Goal: Task Accomplishment & Management: Manage account settings

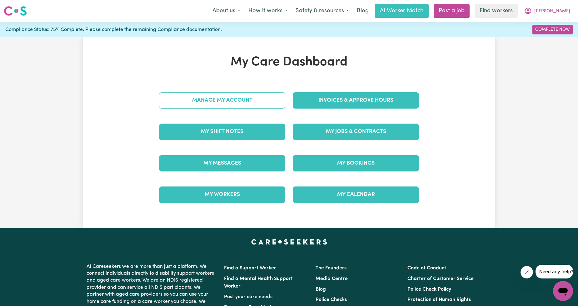
click at [219, 99] on link "Manage My Account" at bounding box center [222, 100] width 126 height 16
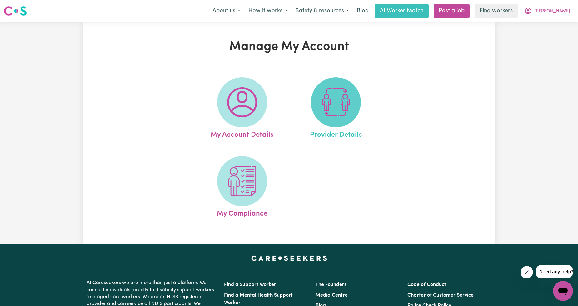
click at [313, 102] on span at bounding box center [336, 102] width 50 height 50
select select "NDIS_FUNDING_PLAN_MANAGED"
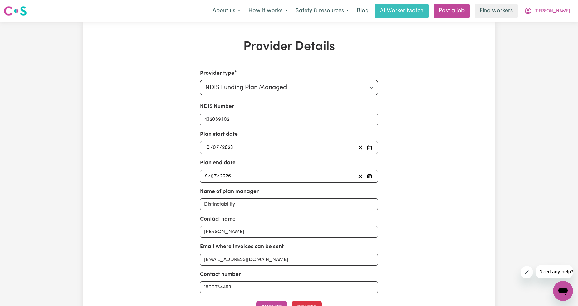
click at [257, 171] on div "[DATE] 9 / 0 7 / 2026" at bounding box center [289, 176] width 178 height 13
click at [253, 175] on div "[DATE] 9 / 0 7 / 2026" at bounding box center [280, 176] width 152 height 8
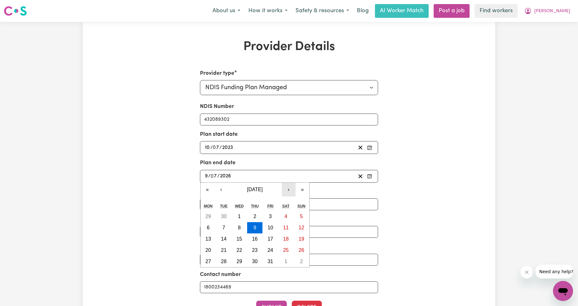
click at [287, 192] on button "›" at bounding box center [289, 190] width 14 height 14
click at [221, 195] on button "‹" at bounding box center [221, 190] width 14 height 14
click at [239, 217] on abbr "1" at bounding box center [239, 216] width 3 height 5
type input "[DATE]"
type input "1"
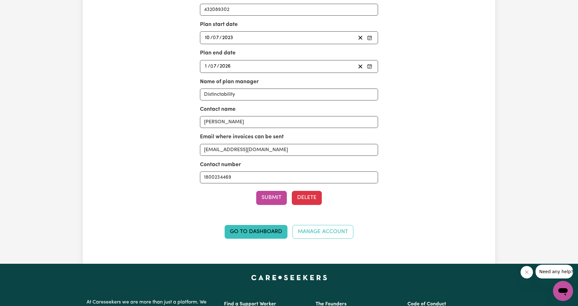
scroll to position [116, 0]
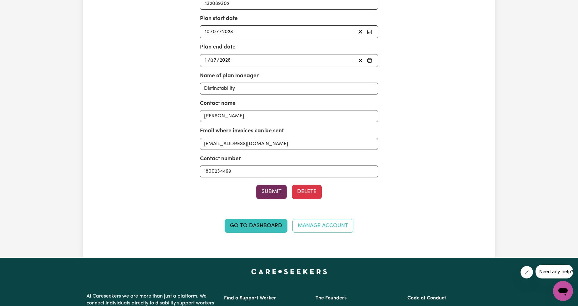
click at [260, 196] on button "Submit" at bounding box center [271, 192] width 31 height 14
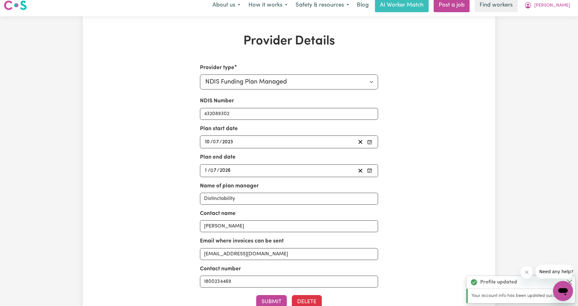
scroll to position [0, 0]
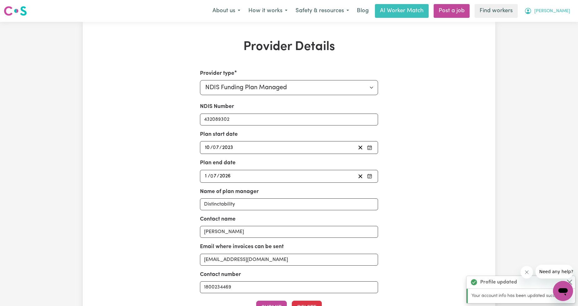
click at [529, 11] on icon "My Account" at bounding box center [528, 10] width 2 height 2
drag, startPoint x: 553, startPoint y: 16, endPoint x: 547, endPoint y: 24, distance: 10.5
click at [547, 24] on link "My Dashboard" at bounding box center [549, 24] width 49 height 12
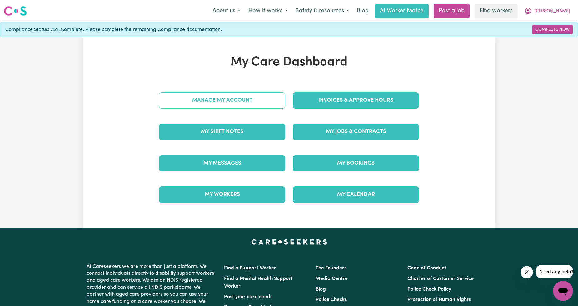
click at [208, 95] on link "Manage My Account" at bounding box center [222, 100] width 126 height 16
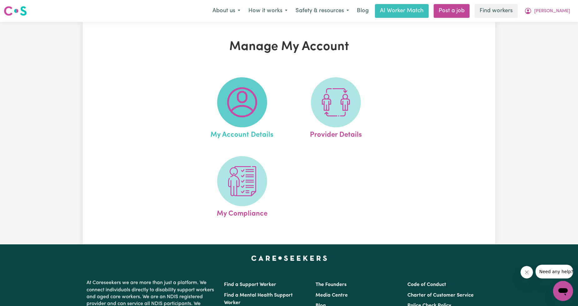
click at [238, 104] on img at bounding box center [242, 102] width 30 height 30
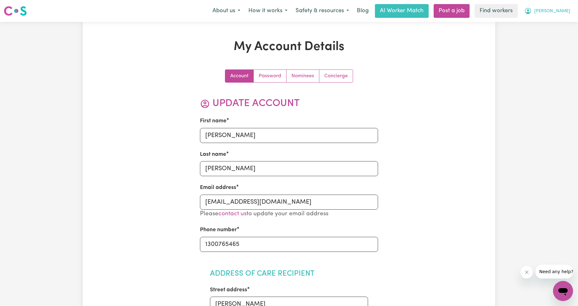
click at [554, 6] on button "[PERSON_NAME]" at bounding box center [547, 10] width 54 height 13
click at [532, 14] on icon "My Account" at bounding box center [529, 11] width 8 height 8
click at [549, 21] on link "My Dashboard" at bounding box center [549, 24] width 49 height 12
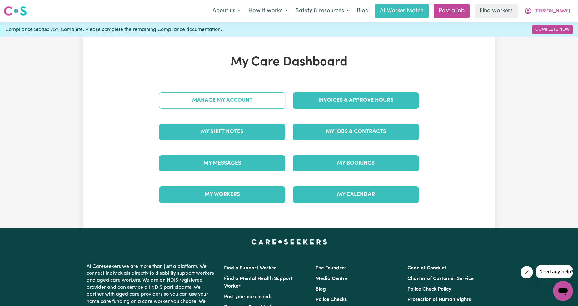
click at [243, 98] on link "Manage My Account" at bounding box center [222, 100] width 126 height 16
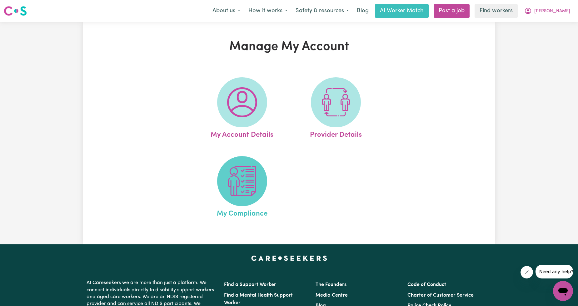
click at [224, 169] on span at bounding box center [242, 181] width 50 height 50
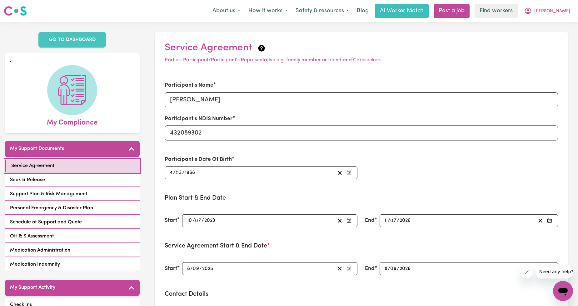
click at [93, 167] on link "Service Agreement" at bounding box center [72, 165] width 135 height 13
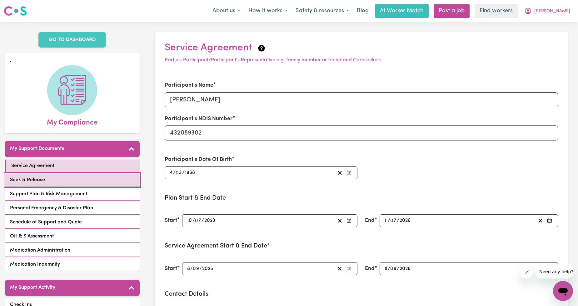
click at [80, 184] on link "Seek & Release" at bounding box center [72, 179] width 135 height 13
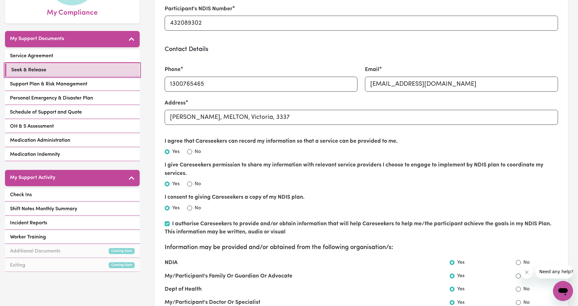
scroll to position [116, 0]
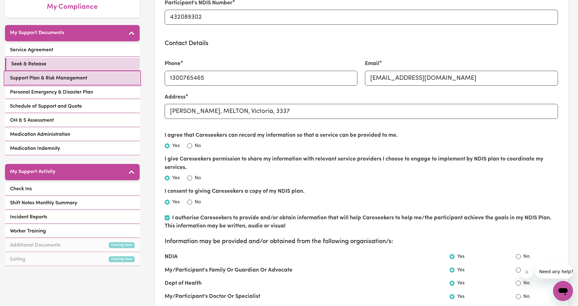
click at [80, 81] on span "Support Plan & Risk Management" at bounding box center [48, 78] width 77 height 8
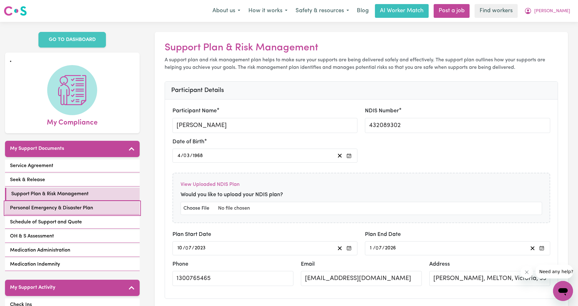
click at [54, 207] on span "Personal Emergency & Disaster Plan" at bounding box center [51, 208] width 83 height 8
select select "postpone"
select select "phone"
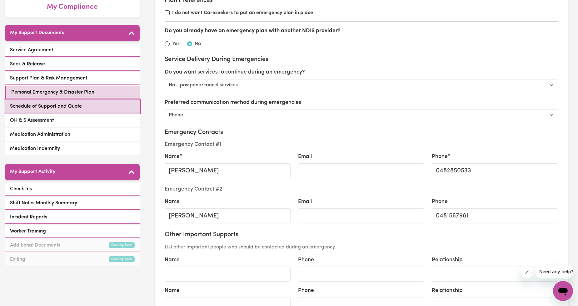
click at [77, 111] on link "Schedule of Support and Quote" at bounding box center [72, 106] width 135 height 13
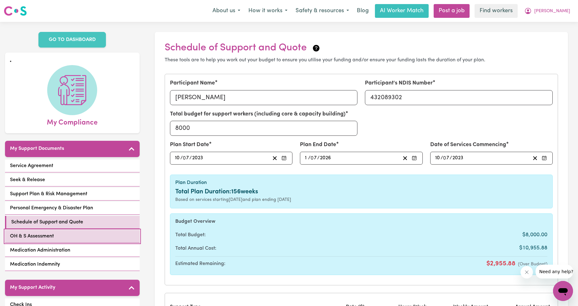
click at [29, 232] on span "OH & S Assessment" at bounding box center [32, 236] width 44 height 8
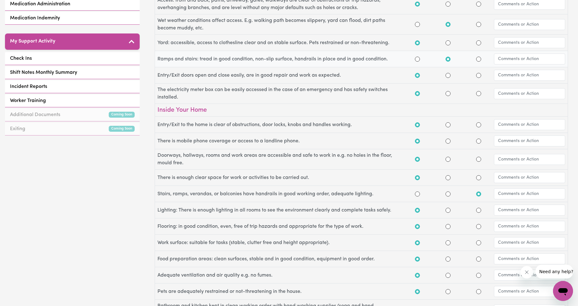
scroll to position [116, 0]
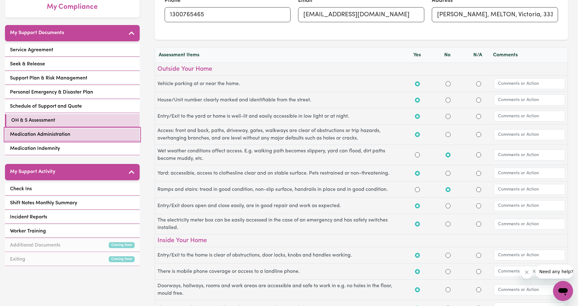
click at [76, 133] on link "Medication Administration" at bounding box center [72, 134] width 135 height 13
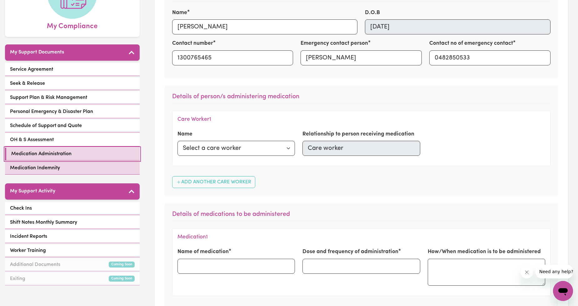
scroll to position [116, 0]
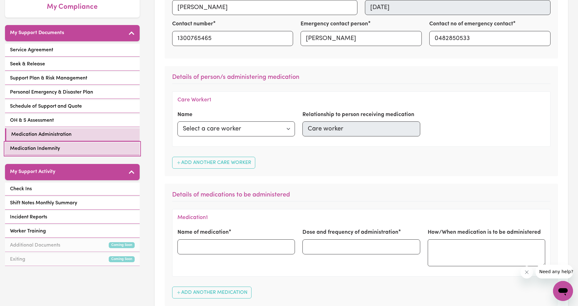
click at [36, 150] on span "Medication Indemnity" at bounding box center [35, 149] width 50 height 8
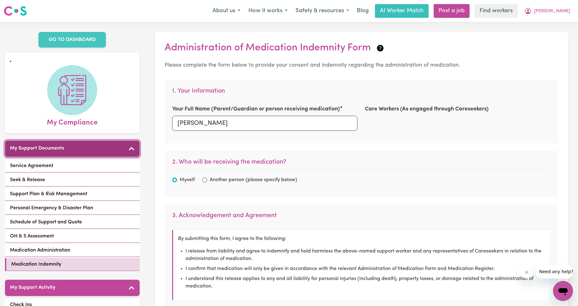
click at [60, 155] on button "My Support Documents" at bounding box center [72, 148] width 135 height 16
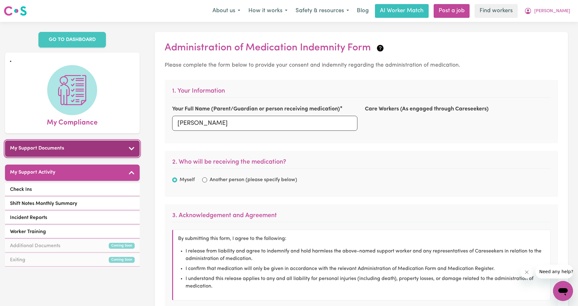
click at [62, 152] on button "My Support Documents" at bounding box center [72, 148] width 135 height 16
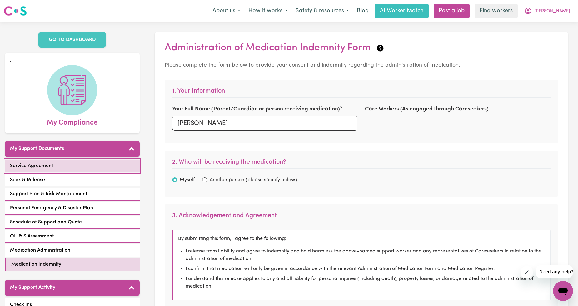
click at [58, 171] on link "Service Agreement" at bounding box center [72, 165] width 135 height 13
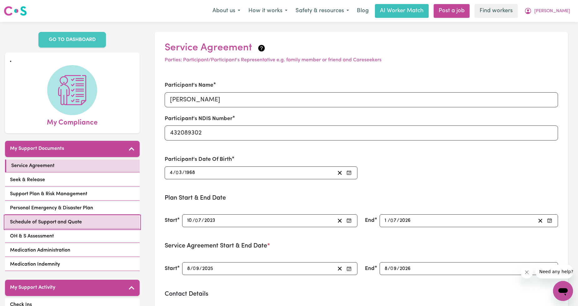
click at [41, 223] on span "Schedule of Support and Quote" at bounding box center [46, 222] width 72 height 8
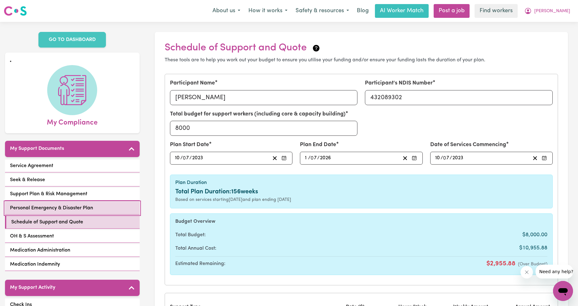
click at [49, 211] on span "Personal Emergency & Disaster Plan" at bounding box center [51, 208] width 83 height 8
select select "postpone"
select select "phone"
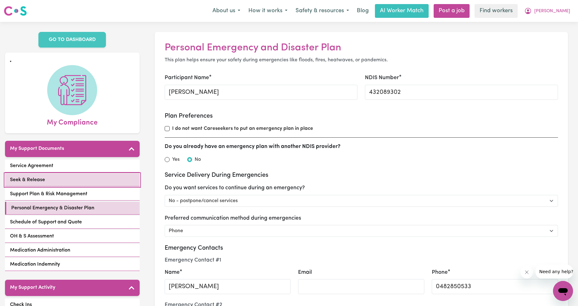
click at [64, 185] on link "Seek & Release" at bounding box center [72, 179] width 135 height 13
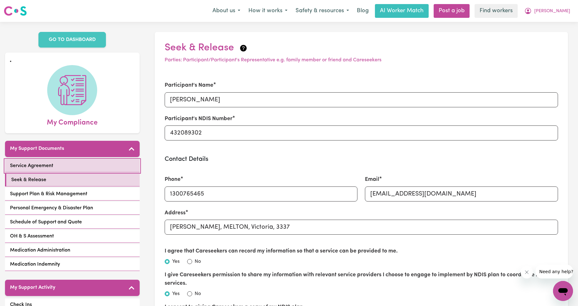
click at [83, 164] on link "Service Agreement" at bounding box center [72, 165] width 135 height 13
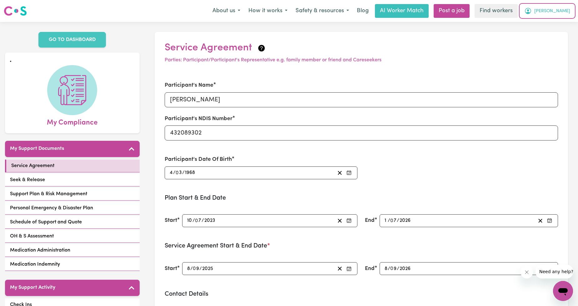
click at [564, 7] on button "[PERSON_NAME]" at bounding box center [547, 10] width 54 height 13
click at [554, 21] on link "My Dashboard" at bounding box center [549, 24] width 49 height 12
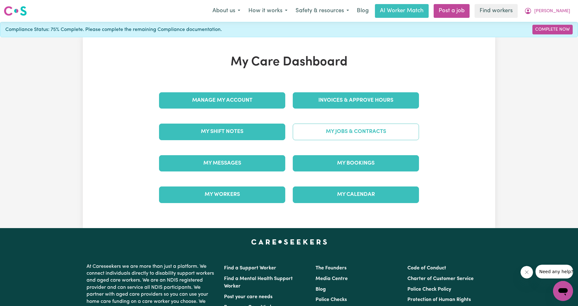
click at [328, 138] on link "My Jobs & Contracts" at bounding box center [356, 131] width 126 height 16
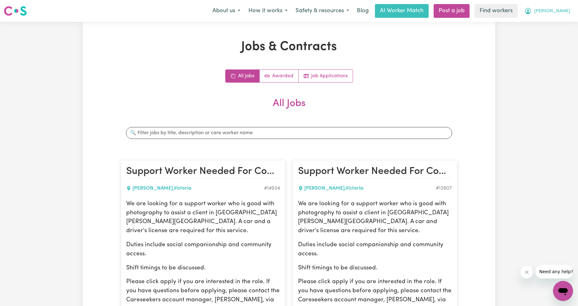
click at [531, 13] on icon "My Account" at bounding box center [528, 11] width 6 height 6
click at [553, 19] on link "My Dashboard" at bounding box center [549, 24] width 49 height 12
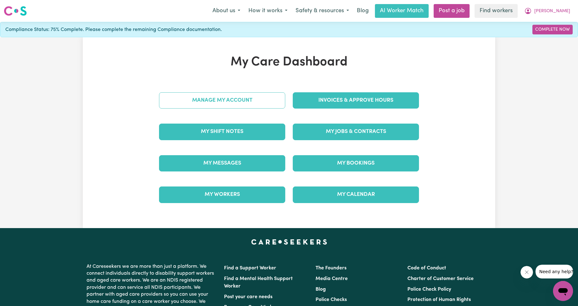
click at [253, 98] on link "Manage My Account" at bounding box center [222, 100] width 126 height 16
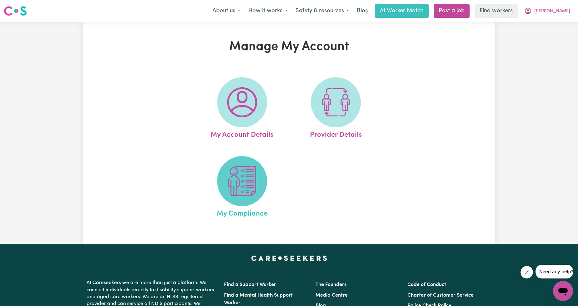
click at [232, 180] on img at bounding box center [242, 181] width 30 height 30
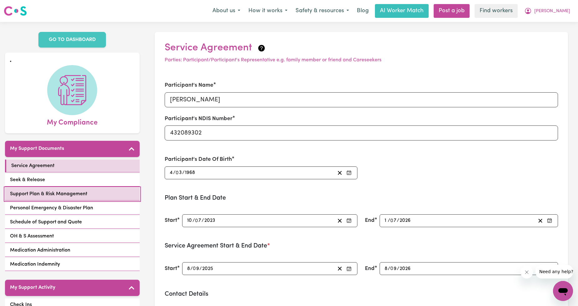
click at [85, 194] on span "Support Plan & Risk Management" at bounding box center [48, 194] width 77 height 8
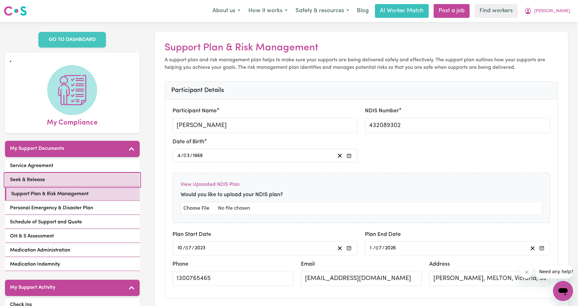
click at [80, 179] on link "Seek & Release" at bounding box center [72, 179] width 135 height 13
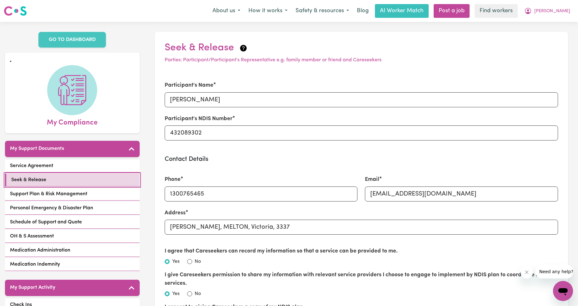
click at [73, 186] on link "Seek & Release" at bounding box center [72, 179] width 135 height 13
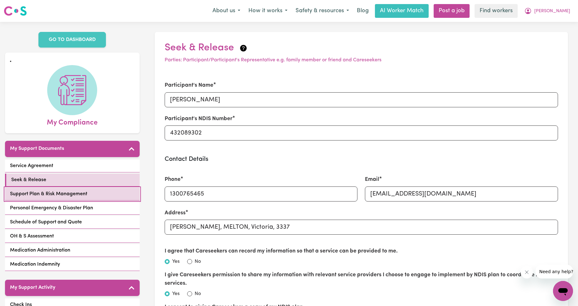
click at [70, 189] on link "Support Plan & Risk Management" at bounding box center [72, 194] width 135 height 13
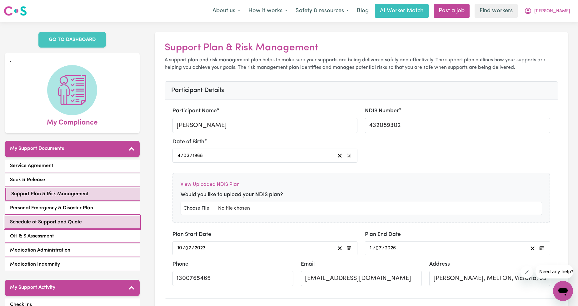
click at [89, 224] on link "Schedule of Support and Quote" at bounding box center [72, 222] width 135 height 13
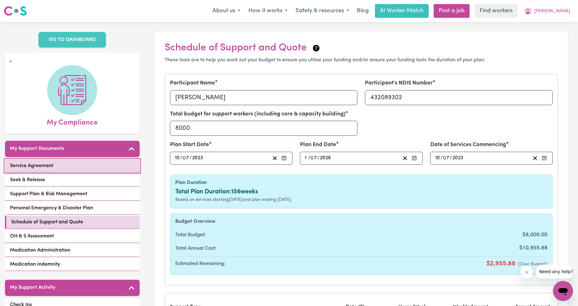
click at [46, 168] on span "Service Agreement" at bounding box center [31, 166] width 43 height 8
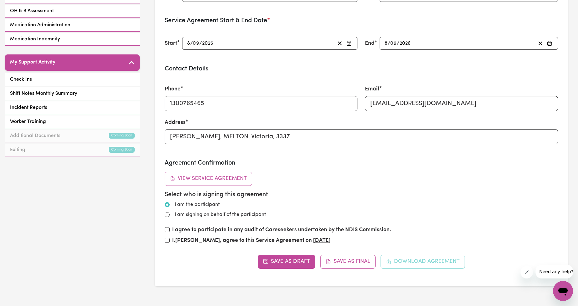
scroll to position [232, 0]
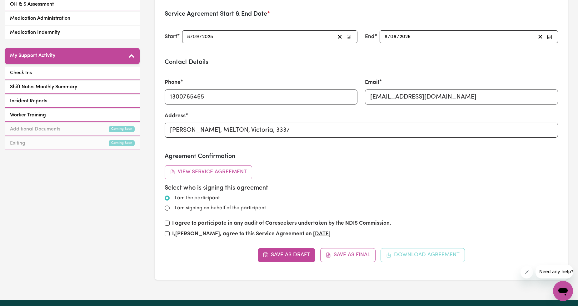
click at [186, 207] on label "I am signing on behalf of the participant" at bounding box center [220, 208] width 91 height 8
click at [170, 207] on input "I am signing on behalf of the participant" at bounding box center [167, 207] width 5 height 5
radio input "true"
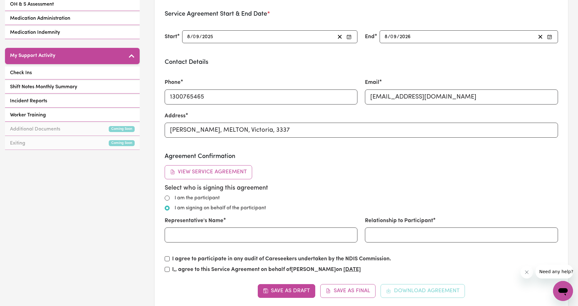
click at [192, 199] on label "I am the participant" at bounding box center [197, 198] width 45 height 8
click at [170, 199] on input "I am the participant" at bounding box center [167, 197] width 5 height 5
radio input "true"
radio input "false"
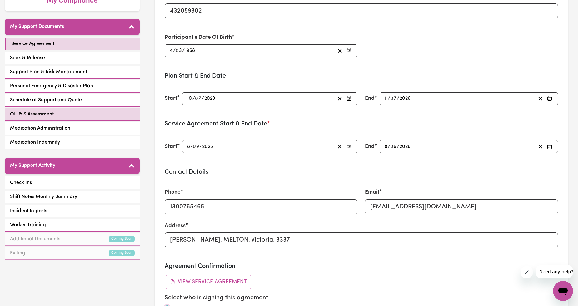
scroll to position [116, 0]
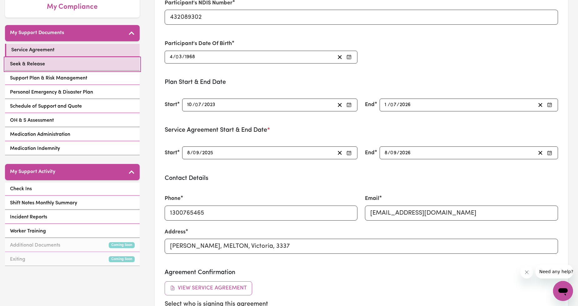
click at [88, 69] on link "Seek & Release" at bounding box center [72, 64] width 135 height 13
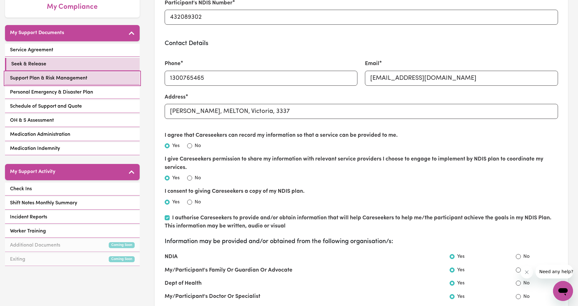
click at [80, 76] on span "Support Plan & Risk Management" at bounding box center [48, 78] width 77 height 8
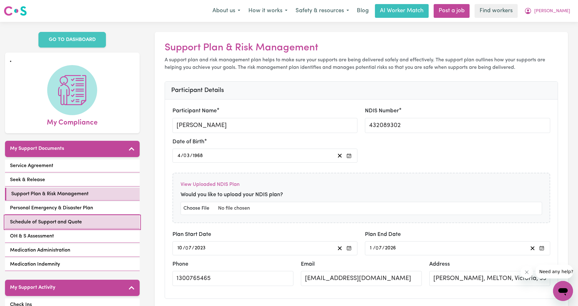
click at [68, 220] on span "Schedule of Support and Quote" at bounding box center [46, 222] width 72 height 8
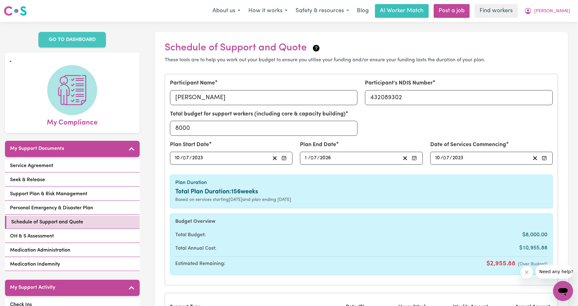
click at [474, 162] on div "[DATE] 10 / 0 7 / 2023" at bounding box center [483, 158] width 96 height 8
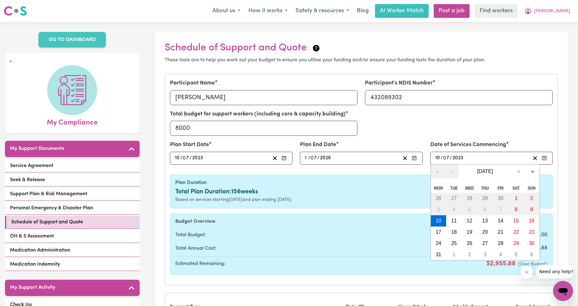
click at [471, 159] on div "[DATE] 10 / 0 7 / 2023" at bounding box center [483, 158] width 96 height 8
click at [536, 174] on button "»" at bounding box center [533, 171] width 14 height 14
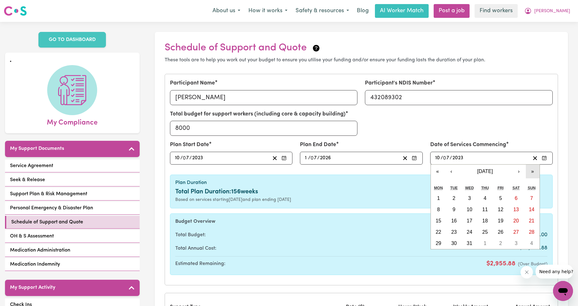
click at [536, 174] on button "»" at bounding box center [533, 171] width 14 height 14
click at [518, 169] on button "›" at bounding box center [519, 171] width 14 height 14
click at [465, 211] on button "10" at bounding box center [470, 209] width 16 height 11
type input "[DATE]"
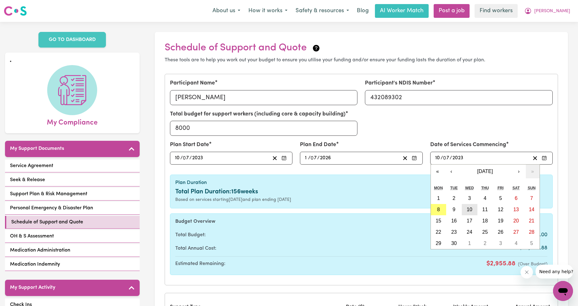
type input "9"
type input "2025"
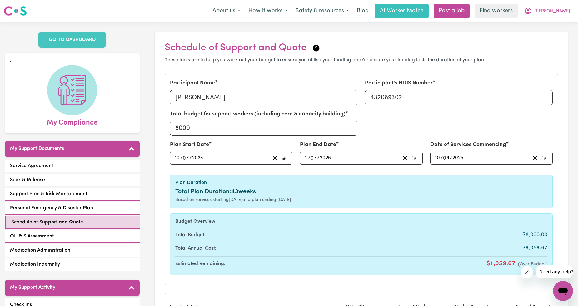
click at [336, 223] on h6 "Budget Overview" at bounding box center [361, 222] width 373 height 6
click at [532, 14] on icon "My Account" at bounding box center [529, 11] width 8 height 8
click at [543, 43] on link "Logout" at bounding box center [549, 48] width 49 height 12
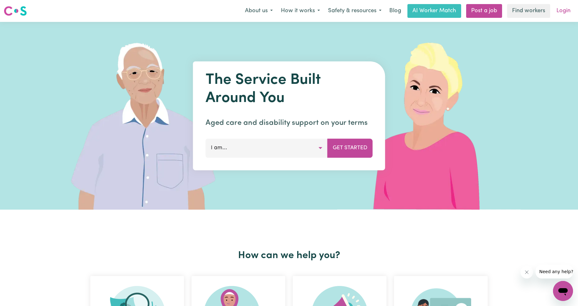
click at [564, 9] on link "Login" at bounding box center [564, 11] width 22 height 14
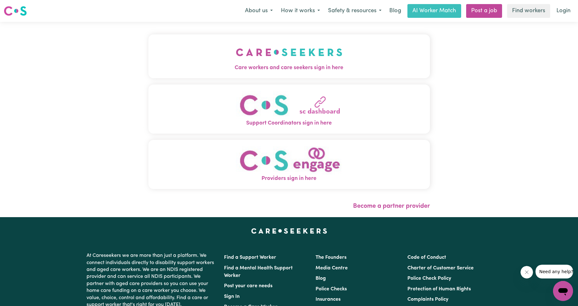
click at [259, 18] on div "Menu About us How it works Safety & resources Blog AI Worker Match Post a job F…" at bounding box center [289, 11] width 578 height 14
click at [261, 11] on button "About us" at bounding box center [259, 10] width 36 height 13
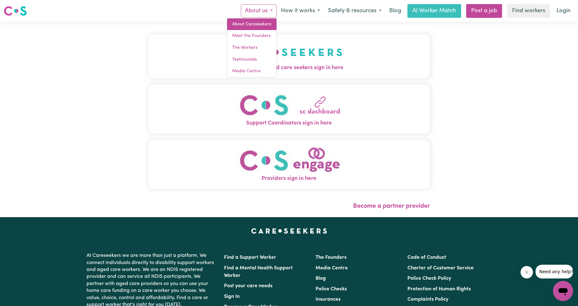
click at [255, 26] on link "About Careseekers" at bounding box center [251, 24] width 49 height 12
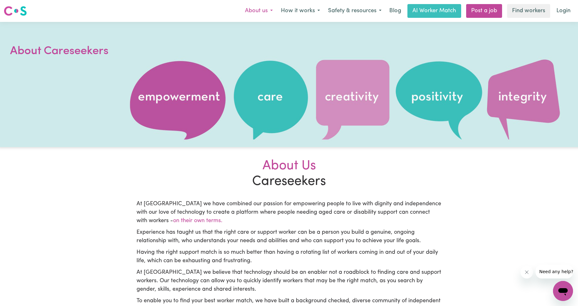
click at [249, 14] on button "About us" at bounding box center [259, 10] width 36 height 13
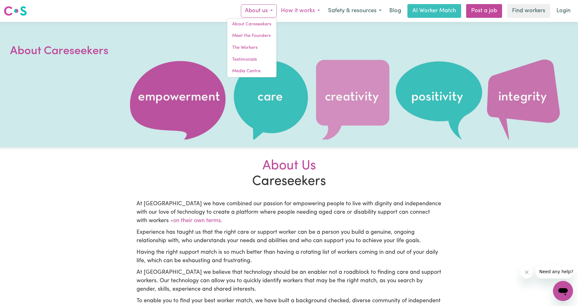
click at [291, 8] on button "How it works" at bounding box center [300, 10] width 47 height 13
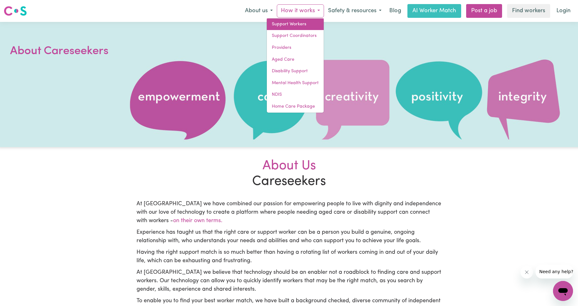
click at [290, 21] on link "Support Workers" at bounding box center [295, 24] width 57 height 12
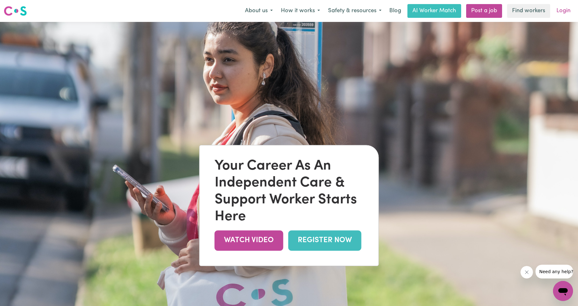
click at [568, 10] on link "Login" at bounding box center [564, 11] width 22 height 14
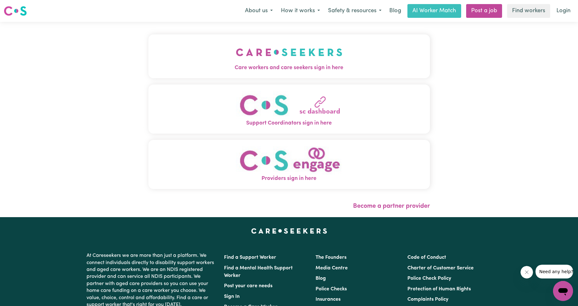
click at [228, 74] on button "Care workers and care seekers sign in here" at bounding box center [289, 56] width 282 height 44
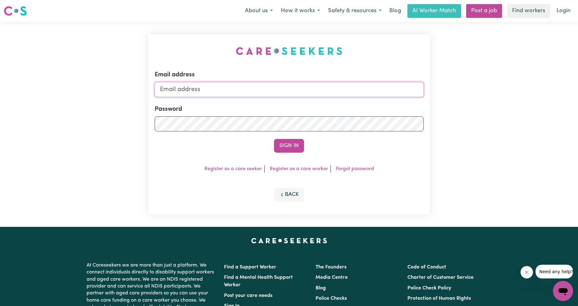
click at [253, 88] on input "Email address" at bounding box center [289, 89] width 269 height 15
drag, startPoint x: 191, startPoint y: 88, endPoint x: 365, endPoint y: 84, distance: 174.2
click at [365, 84] on input "[EMAIL_ADDRESS][PERSON_NAME][DOMAIN_NAME]" at bounding box center [289, 89] width 269 height 15
type input "[EMAIL_ADDRESS][DOMAIN_NAME]"
click at [293, 148] on button "Sign In" at bounding box center [289, 146] width 30 height 14
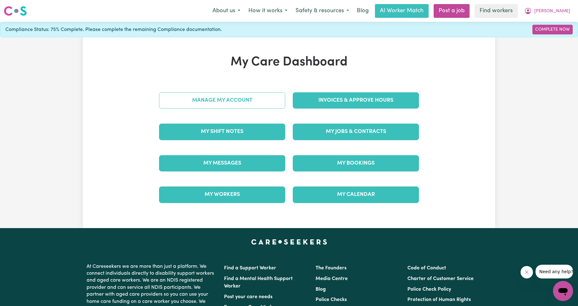
click at [226, 105] on link "Manage My Account" at bounding box center [222, 100] width 126 height 16
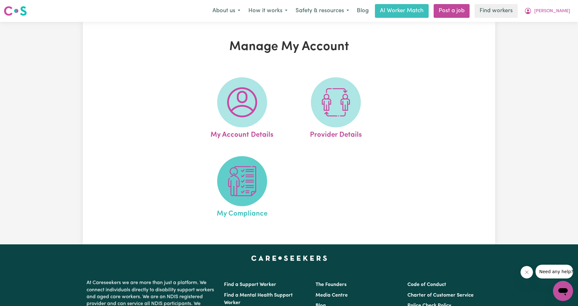
click at [247, 198] on span at bounding box center [242, 181] width 50 height 50
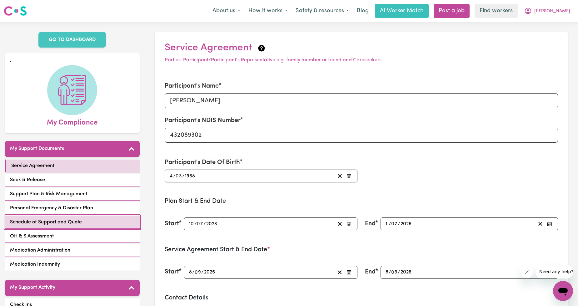
click at [54, 221] on span "Schedule of Support and Quote" at bounding box center [46, 222] width 72 height 8
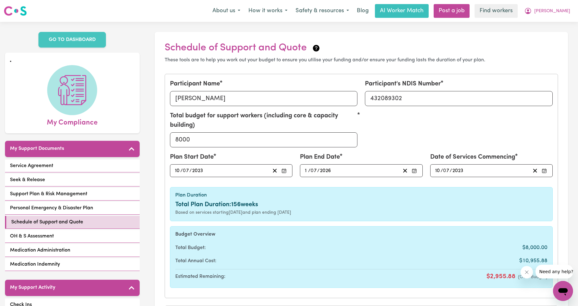
click at [472, 162] on div "Date of Services Commencing [DATE] 10 / 0 7 / 2023" at bounding box center [491, 164] width 123 height 25
click at [469, 168] on div "[DATE] 10 / 0 7 / 2023" at bounding box center [483, 170] width 96 height 8
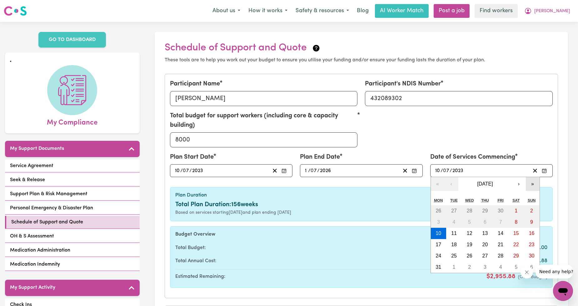
click at [529, 180] on button "»" at bounding box center [533, 184] width 14 height 14
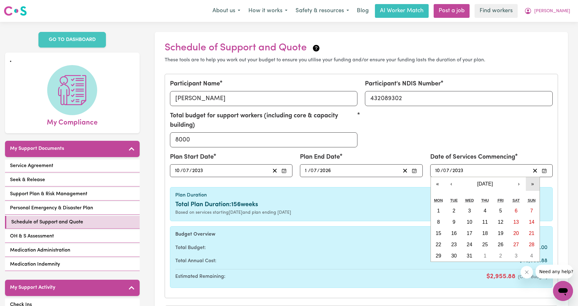
click at [529, 180] on button "»" at bounding box center [533, 184] width 14 height 14
click at [516, 182] on button "›" at bounding box center [519, 184] width 14 height 14
click at [445, 185] on button "‹" at bounding box center [452, 184] width 14 height 14
click at [524, 184] on button "›" at bounding box center [519, 184] width 14 height 14
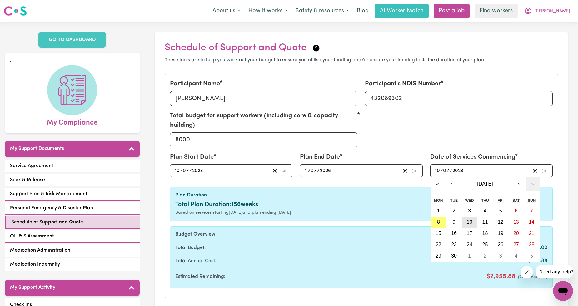
click at [468, 217] on button "10" at bounding box center [470, 221] width 16 height 11
type input "[DATE]"
type input "9"
type input "2025"
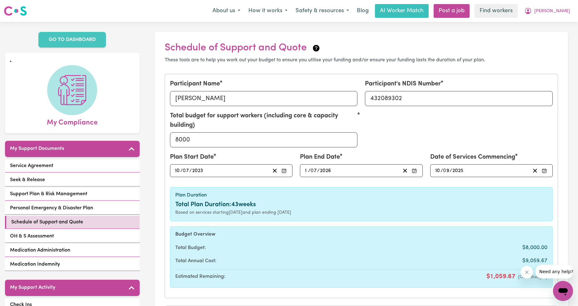
click at [389, 218] on div "Plan Duration Total Plan Duration: 43 weeks Based on services starting [DATE] a…" at bounding box center [361, 204] width 383 height 34
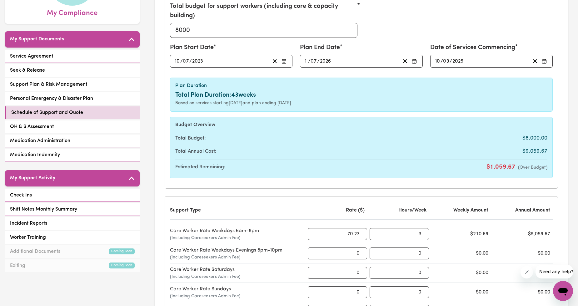
scroll to position [116, 0]
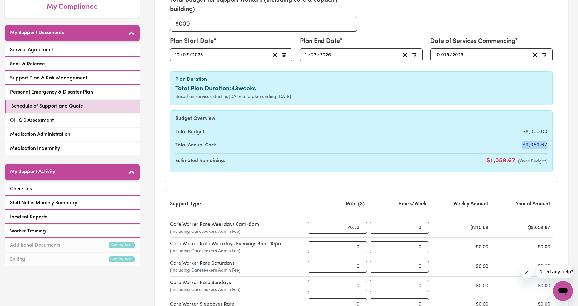
drag, startPoint x: 516, startPoint y: 141, endPoint x: 550, endPoint y: 144, distance: 33.5
click at [550, 144] on div "Budget Overview Total Budget: $8,000.00 Total Annual Cost: $9,059.67 Estimated …" at bounding box center [361, 141] width 383 height 62
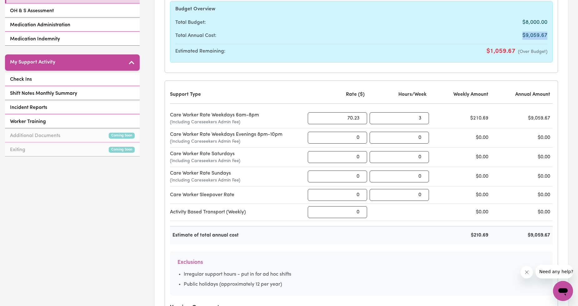
scroll to position [232, 0]
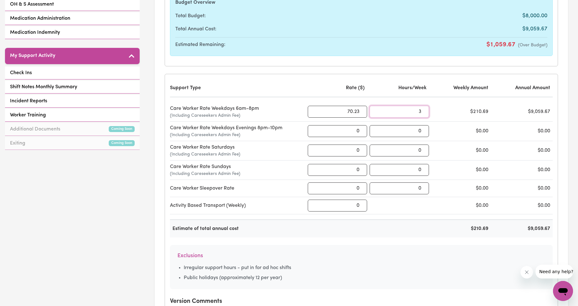
drag, startPoint x: 396, startPoint y: 110, endPoint x: 421, endPoint y: 111, distance: 25.4
click at [421, 111] on input "3" at bounding box center [399, 112] width 59 height 12
type input "5"
click at [342, 206] on input "0" at bounding box center [337, 205] width 59 height 12
drag, startPoint x: 341, startPoint y: 205, endPoint x: 392, endPoint y: 196, distance: 51.3
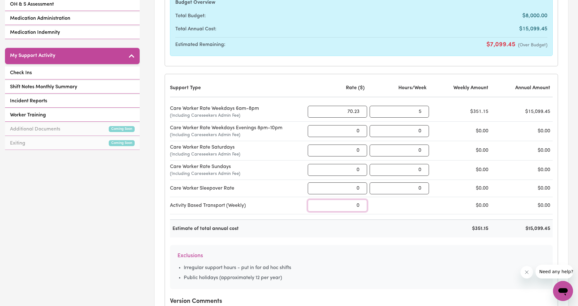
click at [392, 196] on div "Support Type Rate ($) Hours/Week Weekly Amount Annual Amount Care Worker Rate W…" at bounding box center [361, 158] width 383 height 158
type input "50"
click at [395, 199] on div "Activity Based Transport (Weekly) 50 $50.00 $2,150.00" at bounding box center [361, 205] width 383 height 17
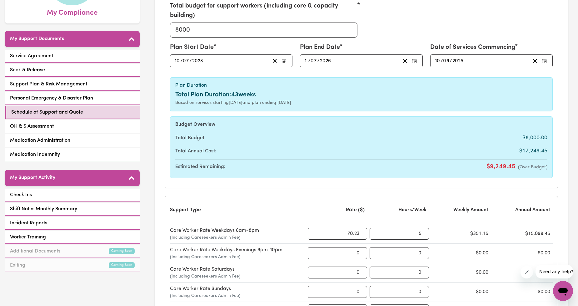
scroll to position [116, 0]
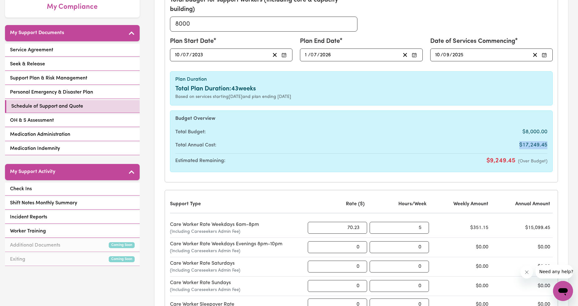
drag, startPoint x: 513, startPoint y: 143, endPoint x: 555, endPoint y: 147, distance: 42.4
click at [555, 147] on div "Participant Name [PERSON_NAME] Participant's NDIS Number 432089302 Total budget…" at bounding box center [361, 69] width 393 height 223
copy span "$17,249.45"
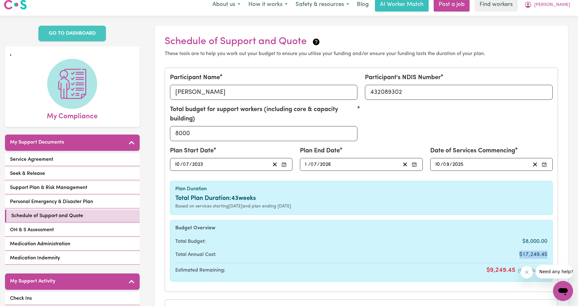
scroll to position [0, 0]
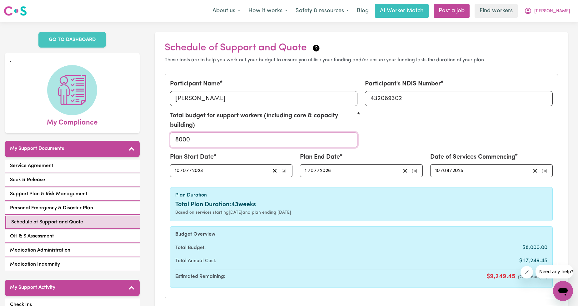
click at [209, 137] on input "8000" at bounding box center [264, 139] width 188 height 15
paste input "17249.45"
type input "17249.45"
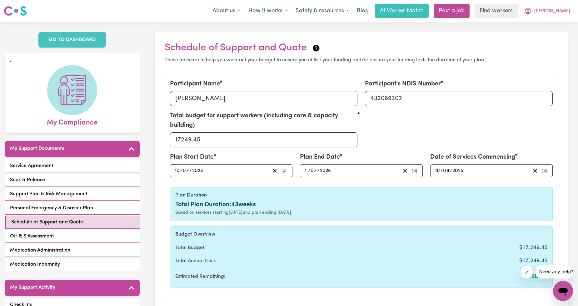
click at [485, 128] on div "Total budget for support workers (including core & capacity building) 17249.45" at bounding box center [361, 131] width 391 height 41
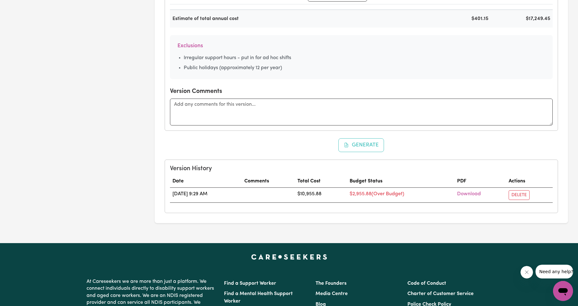
scroll to position [463, 0]
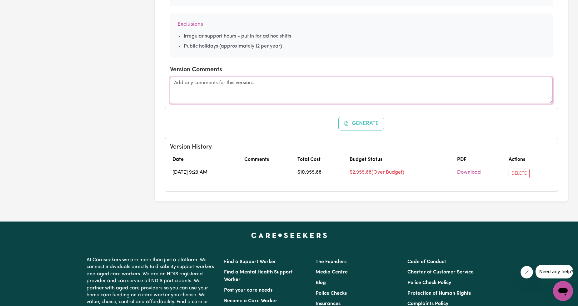
click at [251, 93] on textarea at bounding box center [361, 90] width 383 height 27
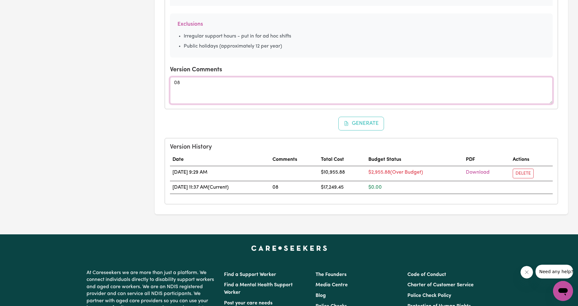
type textarea "0"
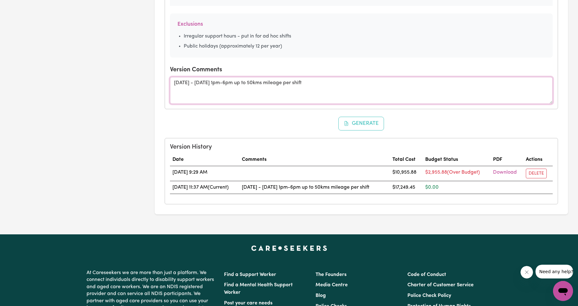
click at [255, 84] on textarea "[DATE] - [DATE] 1pm-6pm up to 50kms mileage per shift" at bounding box center [361, 90] width 383 height 27
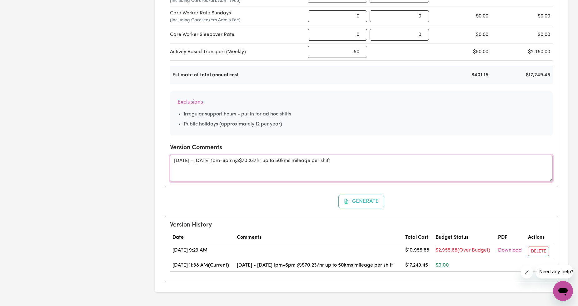
scroll to position [386, 0]
click at [207, 159] on textarea "[DATE] - [DATE] 1pm-6pm @$70.23/hr up to 50kms mileage per shift" at bounding box center [361, 167] width 383 height 27
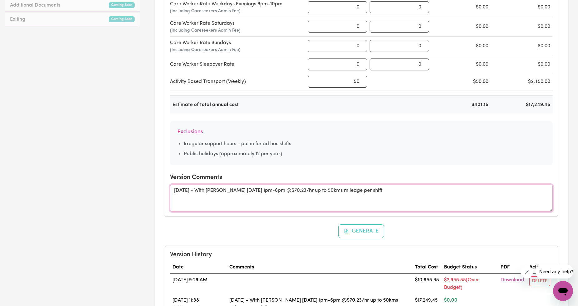
scroll to position [356, 0]
type textarea "[DATE] - With [PERSON_NAME] [DATE] 1pm-6pm @$70.23/hr up to 50kms mileage per s…"
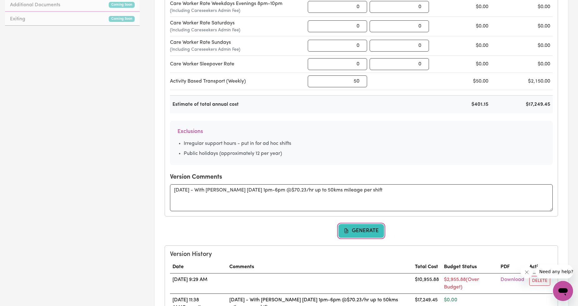
click at [366, 229] on button "Generate" at bounding box center [362, 231] width 46 height 14
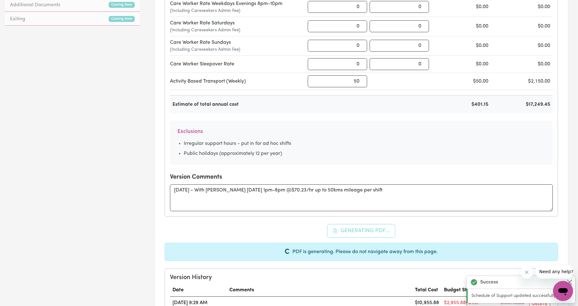
scroll to position [0, 0]
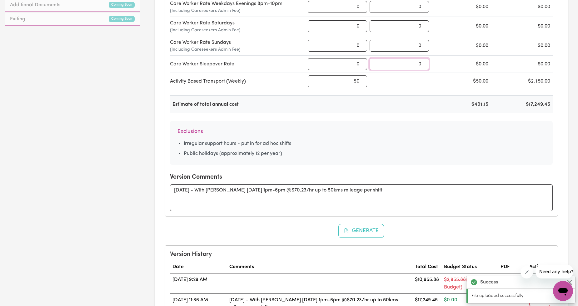
click at [417, 68] on input "0" at bounding box center [399, 64] width 59 height 12
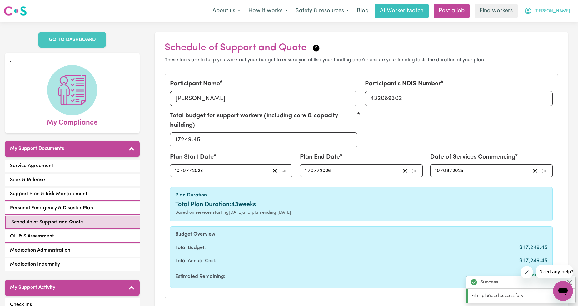
click at [573, 14] on button "[PERSON_NAME]" at bounding box center [547, 10] width 54 height 13
click at [555, 34] on link "Logout" at bounding box center [549, 36] width 49 height 12
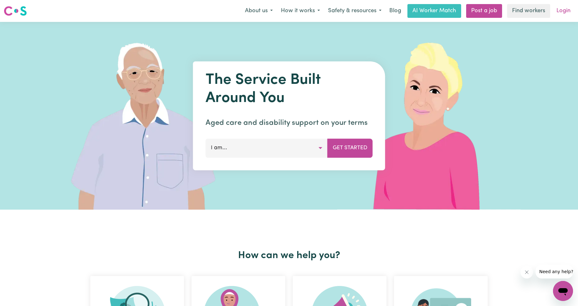
click at [562, 9] on link "Login" at bounding box center [564, 11] width 22 height 14
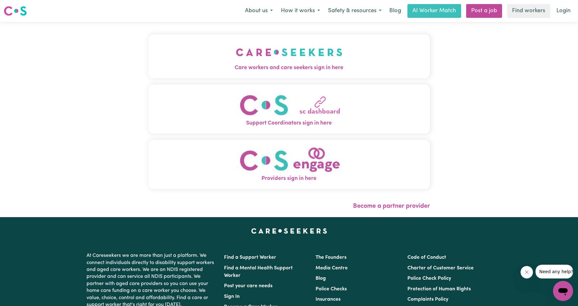
click at [210, 54] on button "Care workers and care seekers sign in here" at bounding box center [289, 56] width 282 height 44
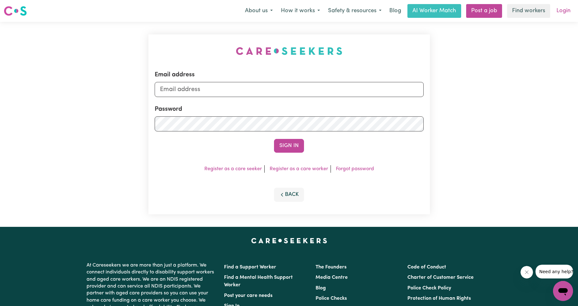
click at [561, 11] on link "Login" at bounding box center [564, 11] width 22 height 14
click at [287, 80] on div "Email address" at bounding box center [289, 83] width 269 height 27
click at [280, 93] on input "Email address" at bounding box center [289, 89] width 269 height 15
drag, startPoint x: 194, startPoint y: 86, endPoint x: 338, endPoint y: 92, distance: 144.2
click at [337, 93] on input "[EMAIL_ADDRESS][PERSON_NAME][DOMAIN_NAME]" at bounding box center [289, 89] width 269 height 15
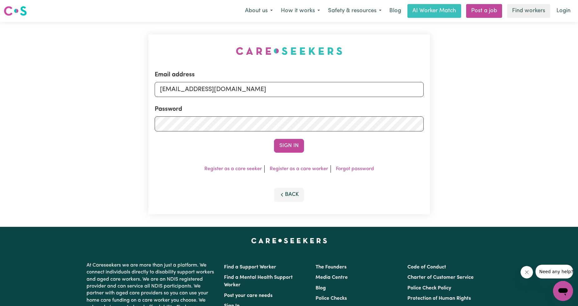
type input "[EMAIL_ADDRESS][DOMAIN_NAME]"
click at [294, 134] on form "Email address [EMAIL_ADDRESS][DOMAIN_NAME] Password Sign In" at bounding box center [289, 111] width 269 height 83
click at [294, 138] on form "Email address [EMAIL_ADDRESS][DOMAIN_NAME] Password Sign In" at bounding box center [289, 111] width 269 height 83
click at [292, 148] on button "Sign In" at bounding box center [289, 146] width 30 height 14
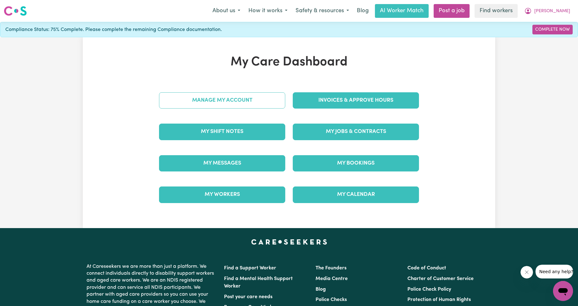
drag, startPoint x: 221, startPoint y: 86, endPoint x: 219, endPoint y: 94, distance: 8.8
click at [221, 86] on div "Manage My Account" at bounding box center [222, 100] width 134 height 31
click at [219, 95] on link "Manage My Account" at bounding box center [222, 100] width 126 height 16
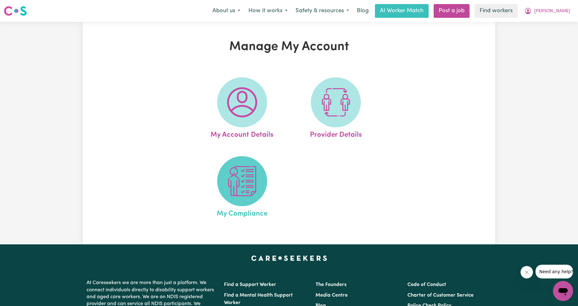
click at [238, 183] on img at bounding box center [242, 181] width 30 height 30
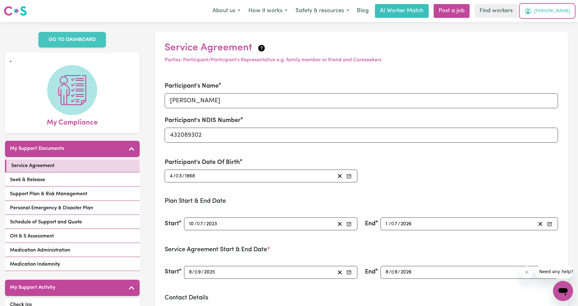
click at [560, 13] on button "[PERSON_NAME]" at bounding box center [547, 10] width 54 height 13
click at [548, 34] on link "Logout" at bounding box center [549, 36] width 49 height 12
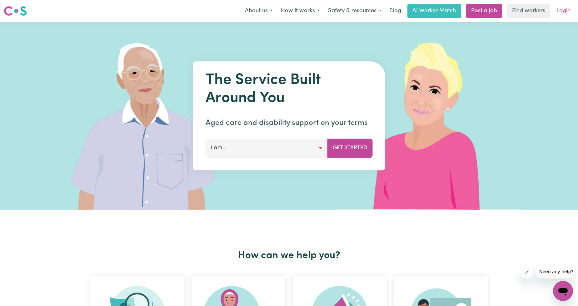
click at [570, 10] on link "Login" at bounding box center [564, 11] width 22 height 14
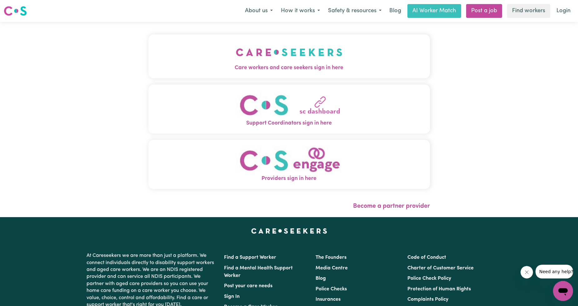
click at [148, 67] on span "Care workers and care seekers sign in here" at bounding box center [289, 68] width 282 height 8
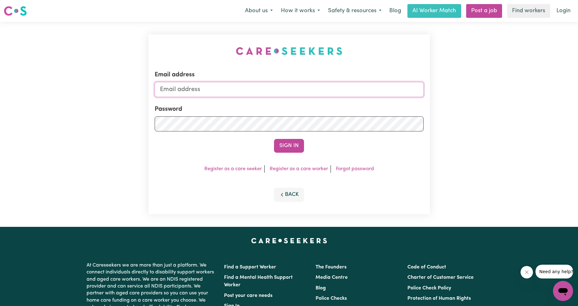
click at [262, 92] on input "Email address" at bounding box center [289, 89] width 269 height 15
drag, startPoint x: 192, startPoint y: 89, endPoint x: 289, endPoint y: 87, distance: 96.9
click at [289, 87] on input "[EMAIL_ADDRESS][PERSON_NAME][DOMAIN_NAME]" at bounding box center [289, 89] width 269 height 15
type input "[EMAIL_ADDRESS][DOMAIN_NAME]"
click at [295, 151] on button "Sign In" at bounding box center [289, 146] width 30 height 14
